Goal: Check status: Check status

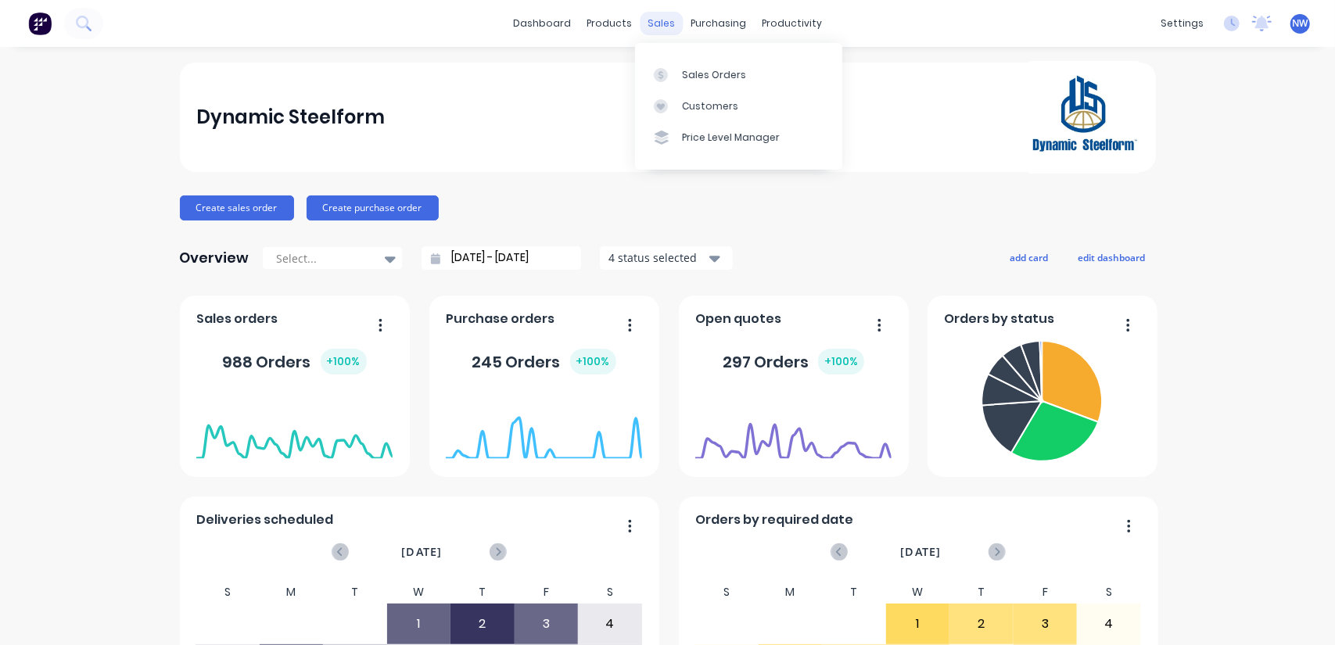
click at [651, 22] on div "sales" at bounding box center [661, 23] width 43 height 23
click at [715, 84] on link "Sales Orders" at bounding box center [738, 74] width 207 height 31
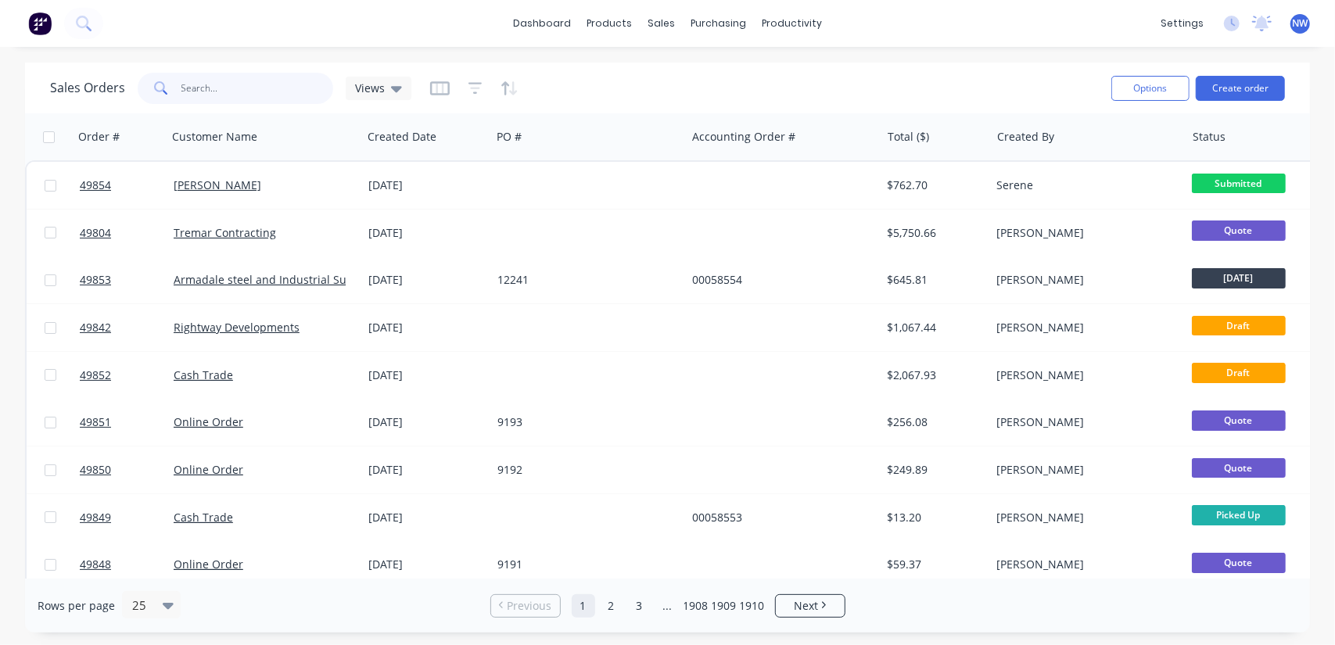
click at [286, 85] on input "text" at bounding box center [257, 88] width 152 height 31
type input "49708"
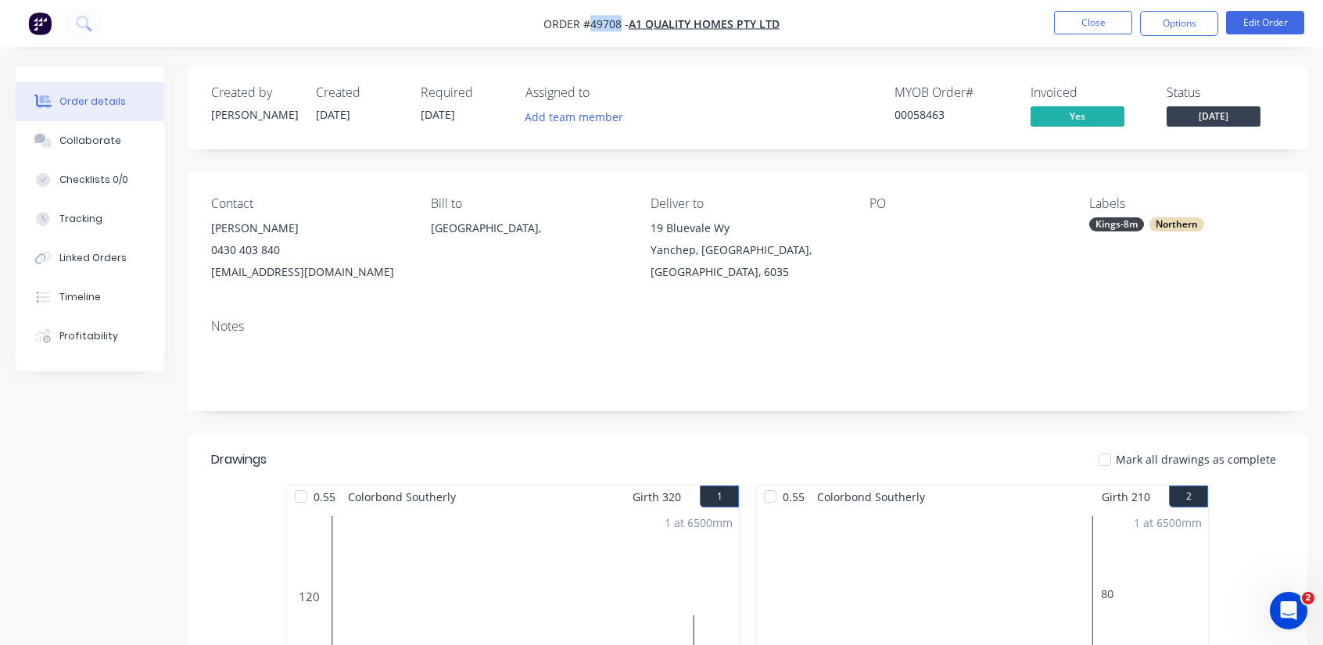
drag, startPoint x: 592, startPoint y: 24, endPoint x: 619, endPoint y: 23, distance: 26.6
click at [619, 23] on span "Order #49708 -" at bounding box center [585, 23] width 85 height 15
